Goal: Information Seeking & Learning: Compare options

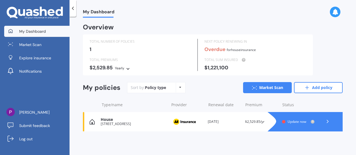
click at [300, 122] on span "Update now" at bounding box center [297, 122] width 19 height 5
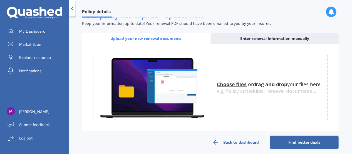
scroll to position [104, 0]
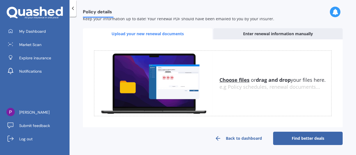
drag, startPoint x: 265, startPoint y: 84, endPoint x: 247, endPoint y: 66, distance: 24.8
click at [247, 66] on div "Choose files or drag and drop your files here. Choose files or photos e.g Polic…" at bounding box center [213, 84] width 238 height 66
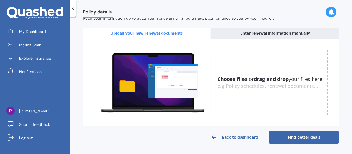
click at [227, 76] on u "Choose files" at bounding box center [233, 78] width 30 height 7
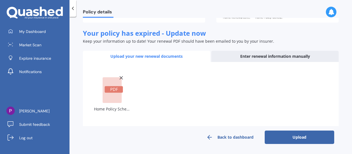
click at [283, 137] on button "Upload" at bounding box center [300, 136] width 70 height 13
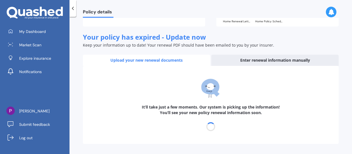
scroll to position [79, 0]
select select "20"
select select "07"
select select "2026"
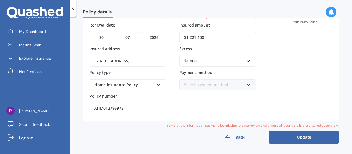
scroll to position [0, 0]
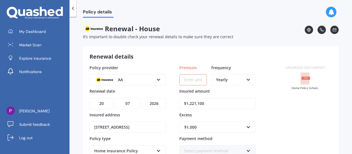
click at [195, 80] on input "Premium" at bounding box center [193, 79] width 28 height 11
click at [191, 79] on input "Premium" at bounding box center [193, 79] width 28 height 11
paste input "$4,459.80"
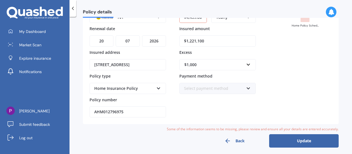
scroll to position [63, 0]
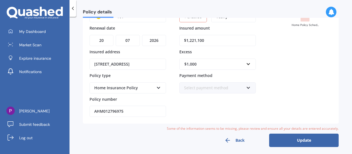
type input "$4,459.80"
click at [250, 86] on icon at bounding box center [248, 87] width 5 height 4
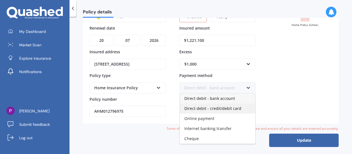
click at [239, 107] on div "Direct debit - credit/debit card" at bounding box center [217, 108] width 75 height 10
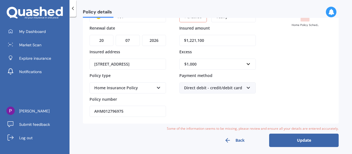
click at [296, 138] on button "Update" at bounding box center [304, 139] width 70 height 13
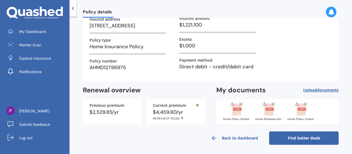
scroll to position [60, 0]
click at [316, 137] on link "Find better deals" at bounding box center [304, 137] width 70 height 13
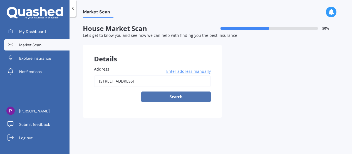
click at [193, 97] on button "Search" at bounding box center [176, 96] width 70 height 11
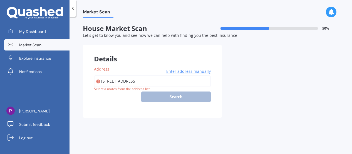
type input "[STREET_ADDRESS]"
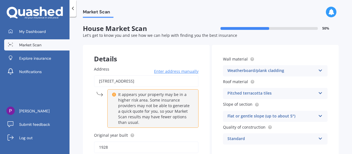
click at [318, 93] on icon at bounding box center [320, 92] width 5 height 4
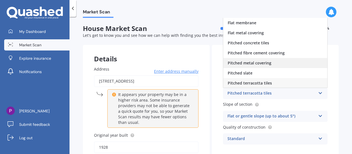
click at [299, 64] on div "Pitched metal covering" at bounding box center [275, 63] width 104 height 10
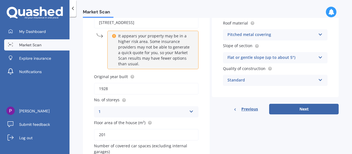
scroll to position [60, 0]
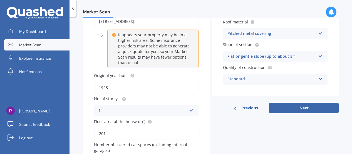
click at [319, 78] on icon at bounding box center [320, 78] width 5 height 4
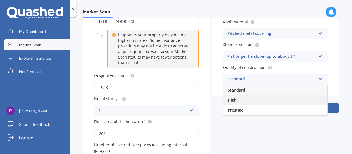
click at [310, 99] on div "High" at bounding box center [275, 100] width 104 height 10
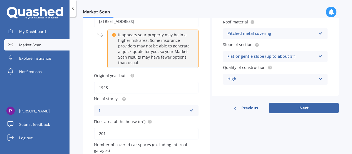
click at [318, 55] on icon at bounding box center [320, 55] width 5 height 4
click at [337, 56] on div "Market Scan House Market Scan 50 % Let's get to know you and see how we can hel…" at bounding box center [211, 86] width 283 height 137
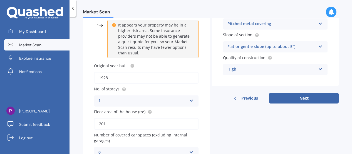
scroll to position [72, 0]
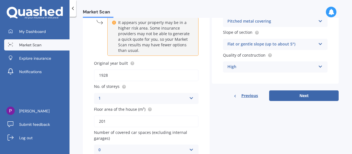
click at [109, 77] on input "1928" at bounding box center [146, 75] width 105 height 12
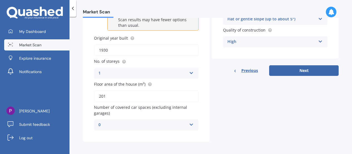
scroll to position [99, 0]
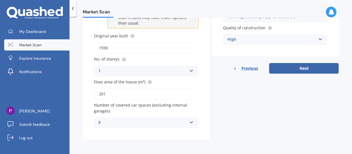
type input "1930"
click at [191, 121] on icon at bounding box center [191, 121] width 5 height 4
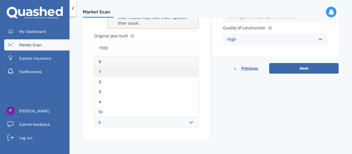
click at [180, 71] on div "1" at bounding box center [146, 71] width 104 height 10
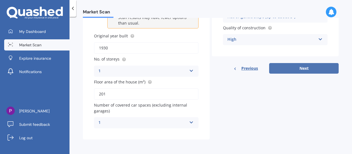
click at [312, 68] on button "Next" at bounding box center [304, 68] width 70 height 11
select select "01"
select select "05"
select select "1968"
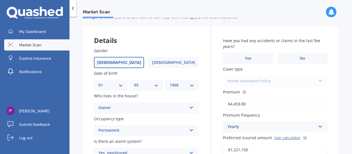
scroll to position [0, 0]
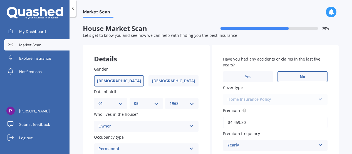
click at [308, 75] on label "No" at bounding box center [303, 76] width 50 height 11
click at [0, 0] on input "No" at bounding box center [0, 0] width 0 height 0
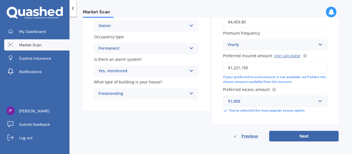
scroll to position [103, 0]
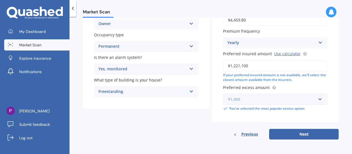
click at [317, 99] on input "text" at bounding box center [274, 99] width 100 height 11
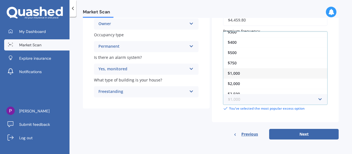
scroll to position [9, 0]
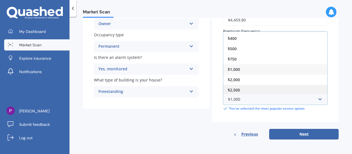
click at [281, 90] on div "$2,500" at bounding box center [275, 90] width 104 height 10
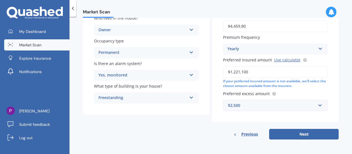
scroll to position [97, 0]
click at [325, 135] on button "Next" at bounding box center [304, 134] width 70 height 11
select select "01"
select select "05"
select select "1968"
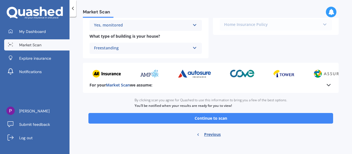
scroll to position [248, 0]
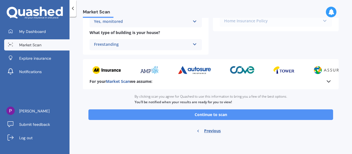
click at [285, 112] on button "Continue to scan" at bounding box center [210, 114] width 245 height 11
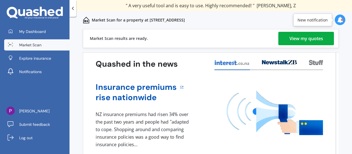
click at [307, 40] on div "View my quotes" at bounding box center [307, 38] width 34 height 13
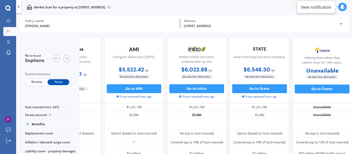
scroll to position [0, 51]
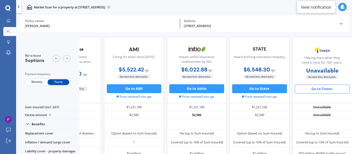
click at [327, 89] on button "Go to Tower" at bounding box center [322, 88] width 55 height 9
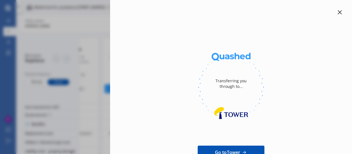
click at [338, 13] on icon at bounding box center [340, 12] width 4 height 4
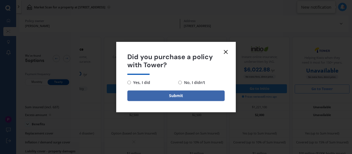
click at [180, 83] on input "No, I didn't" at bounding box center [180, 82] width 4 height 4
radio input "true"
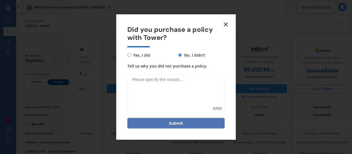
click at [185, 123] on button "Submit" at bounding box center [175, 122] width 97 height 11
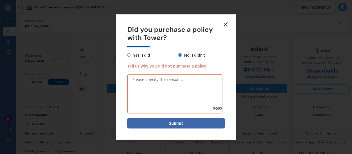
click at [227, 23] on icon at bounding box center [226, 24] width 7 height 7
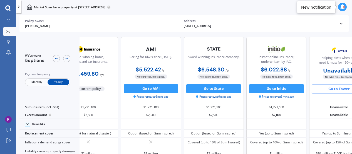
scroll to position [0, 0]
